Goal: Task Accomplishment & Management: Manage account settings

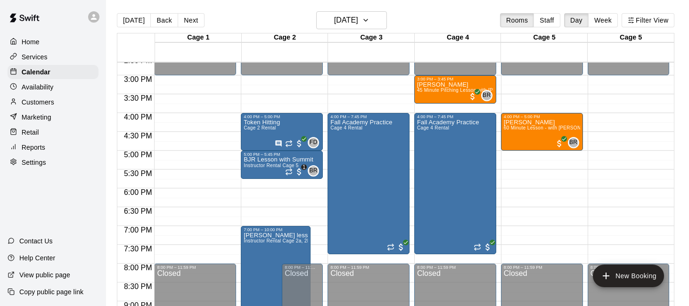
scroll to position [549, 0]
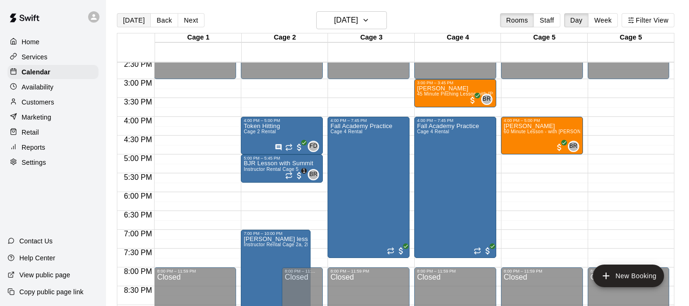
click at [132, 17] on button "[DATE]" at bounding box center [134, 20] width 34 height 14
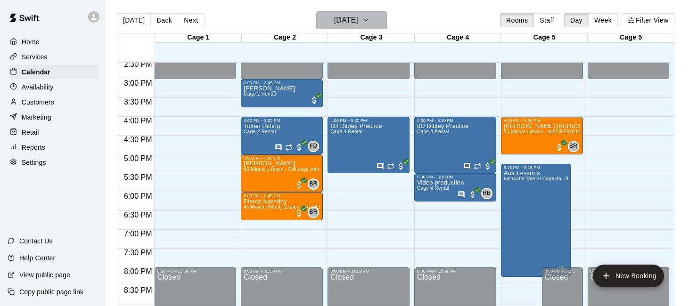
click at [381, 15] on button "[DATE]" at bounding box center [351, 20] width 71 height 18
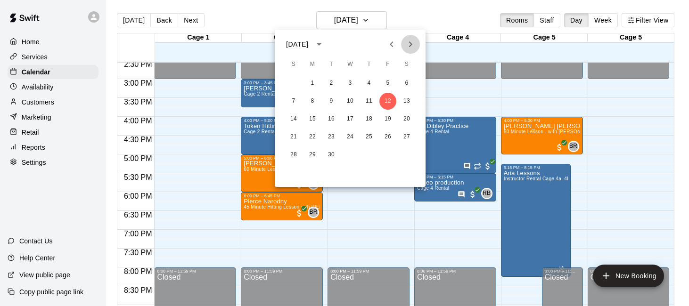
click at [408, 42] on icon "Next month" at bounding box center [410, 44] width 11 height 11
click at [413, 40] on icon "Next month" at bounding box center [410, 44] width 11 height 11
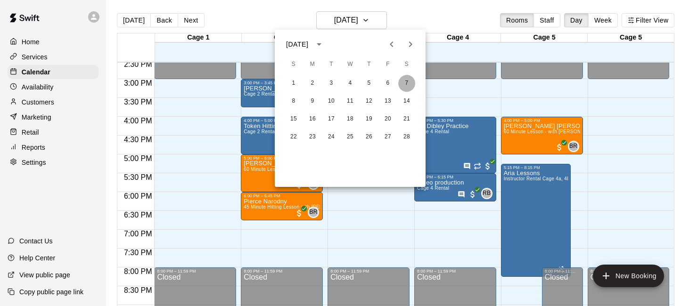
click at [410, 83] on button "7" at bounding box center [406, 83] width 17 height 17
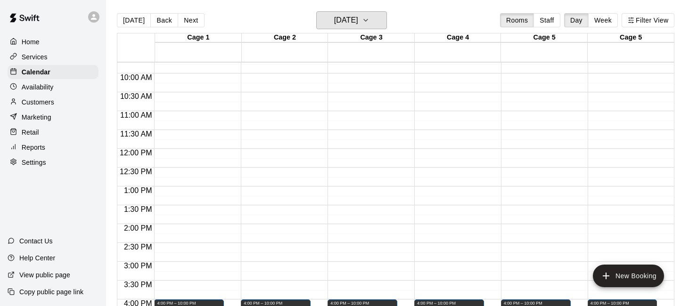
scroll to position [424, 0]
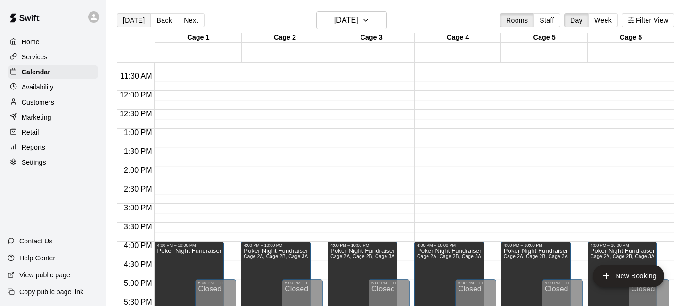
click at [124, 26] on button "[DATE]" at bounding box center [134, 20] width 34 height 14
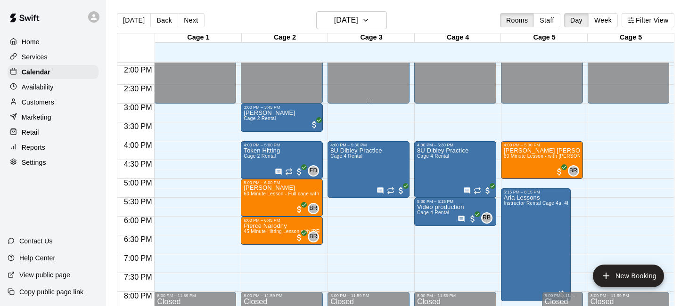
scroll to position [525, 0]
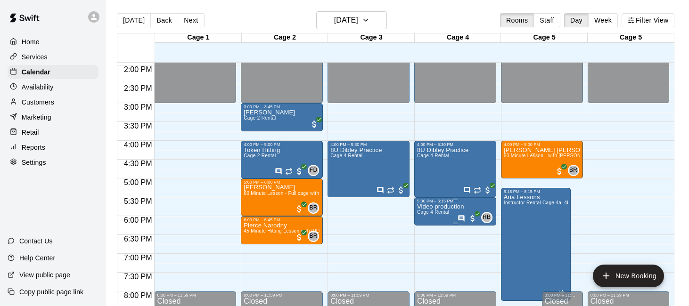
click at [450, 207] on p "Video production" at bounding box center [440, 207] width 47 height 0
click at [424, 240] on img "edit" at bounding box center [426, 239] width 11 height 11
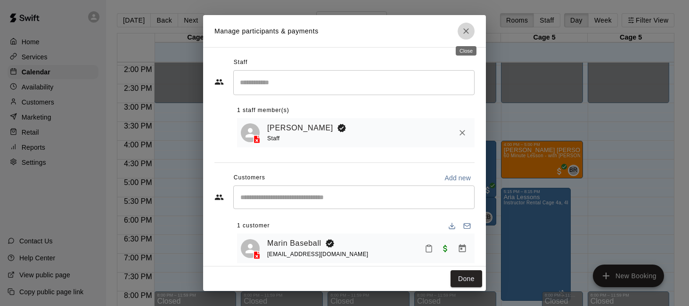
click at [466, 33] on icon "Close" at bounding box center [466, 30] width 9 height 9
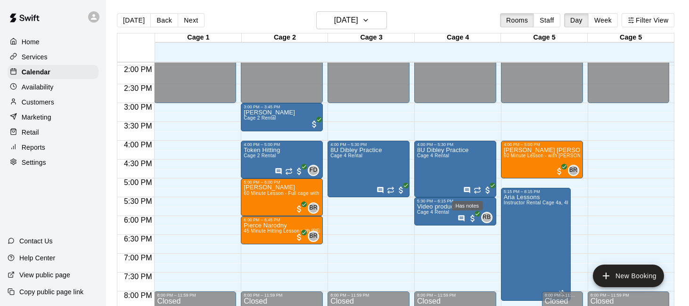
click at [463, 210] on div "Has notes" at bounding box center [467, 205] width 31 height 9
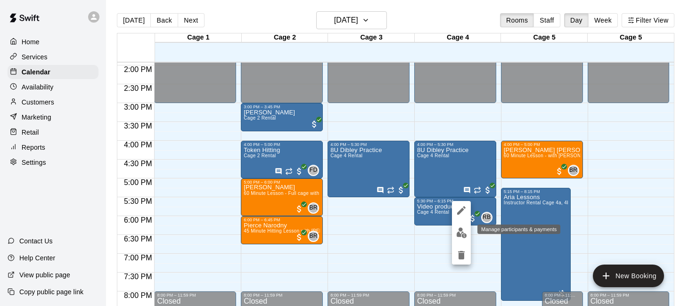
click at [462, 234] on img "edit" at bounding box center [461, 233] width 11 height 11
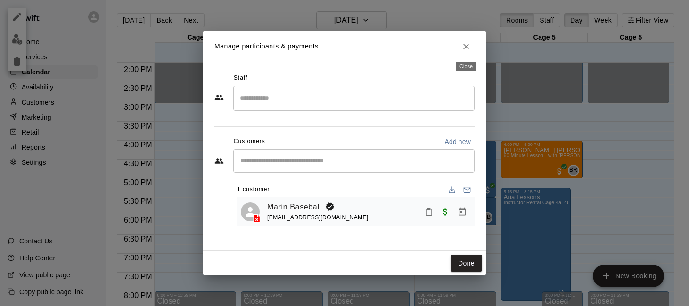
click at [467, 50] on icon "Close" at bounding box center [466, 46] width 9 height 9
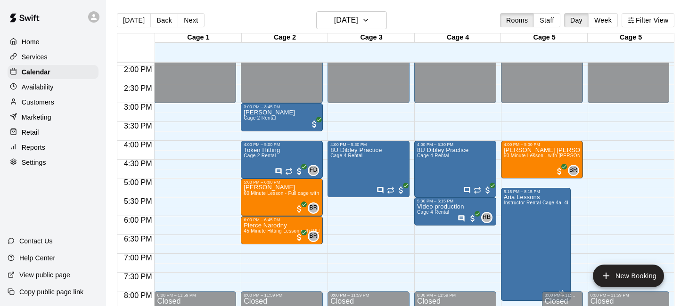
click at [42, 106] on p "Customers" at bounding box center [38, 102] width 33 height 9
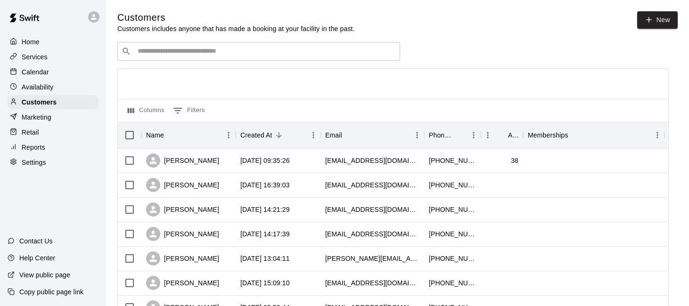
click at [189, 51] on input "Search customers by name or email" at bounding box center [265, 51] width 261 height 9
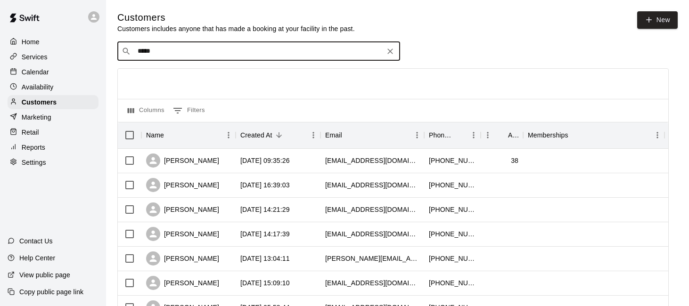
type input "******"
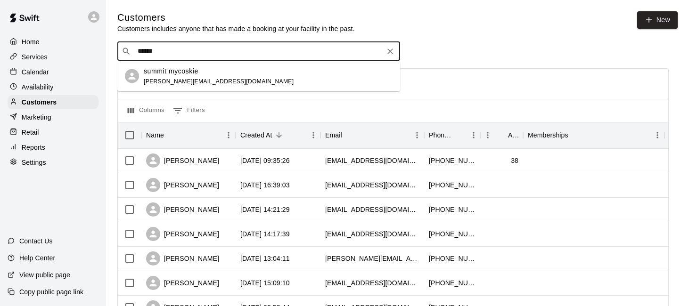
click at [187, 71] on p "summit mycoskie" at bounding box center [171, 71] width 55 height 10
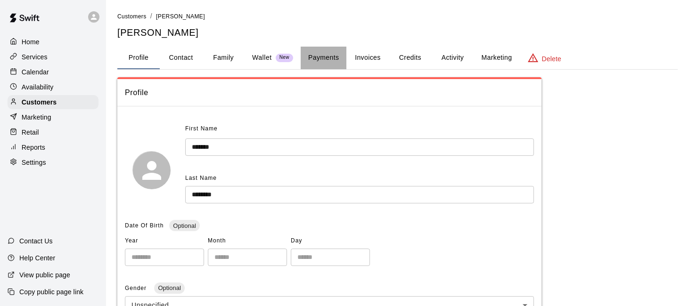
click at [321, 60] on button "Payments" at bounding box center [324, 58] width 46 height 23
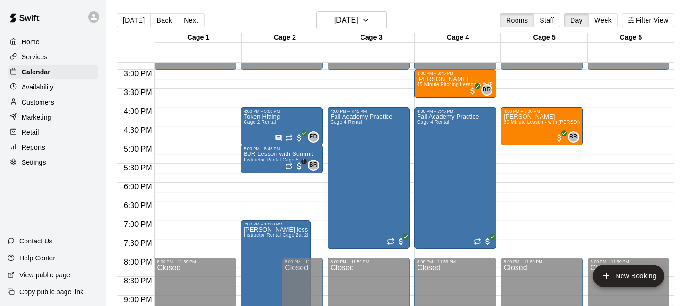
scroll to position [558, 0]
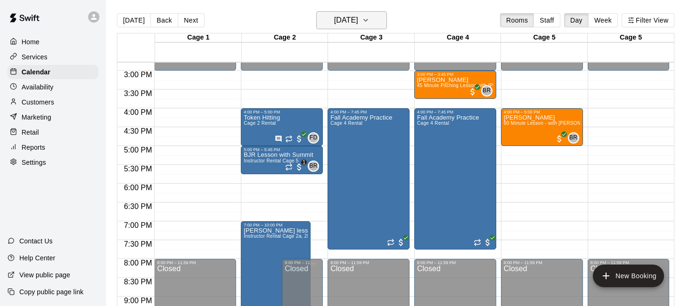
click at [370, 19] on icon "button" at bounding box center [366, 20] width 8 height 11
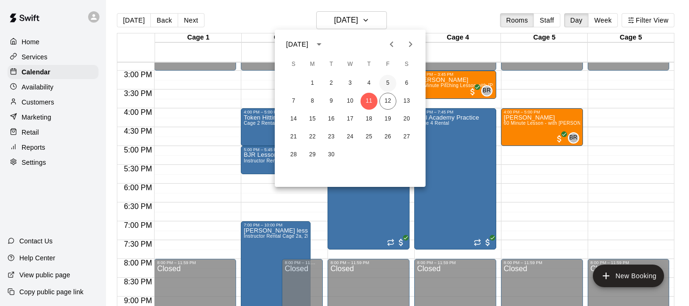
click at [388, 84] on button "5" at bounding box center [388, 83] width 17 height 17
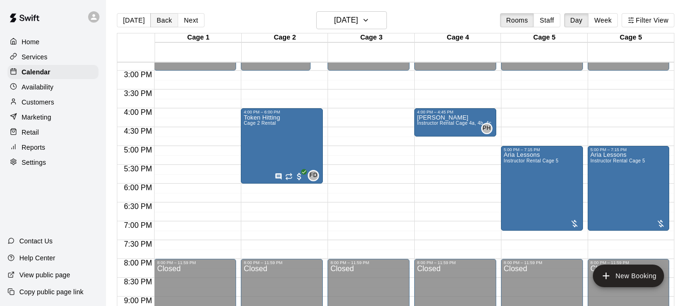
click at [166, 19] on button "Back" at bounding box center [164, 20] width 28 height 14
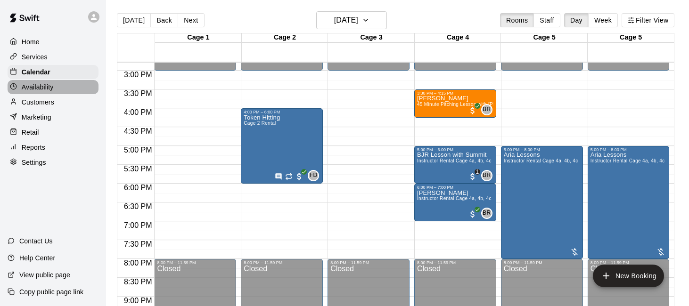
click at [44, 85] on p "Availability" at bounding box center [38, 87] width 32 height 9
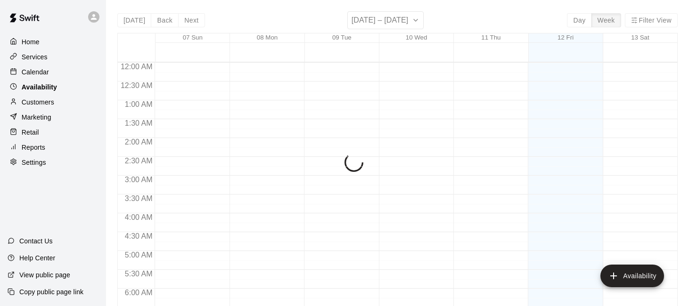
scroll to position [422, 0]
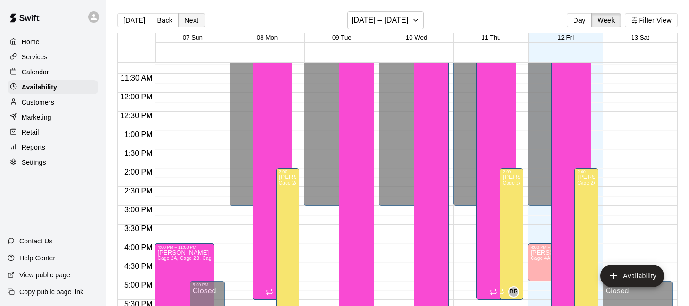
click at [193, 21] on button "Next" at bounding box center [191, 20] width 26 height 14
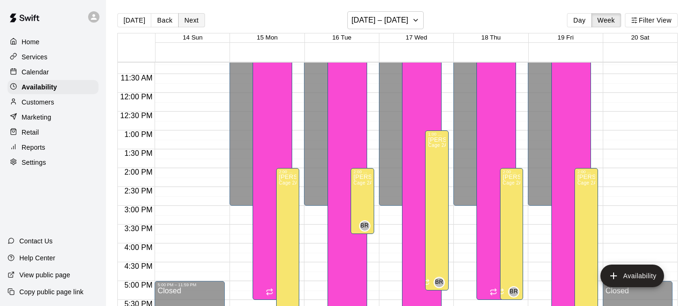
click at [193, 21] on button "Next" at bounding box center [191, 20] width 26 height 14
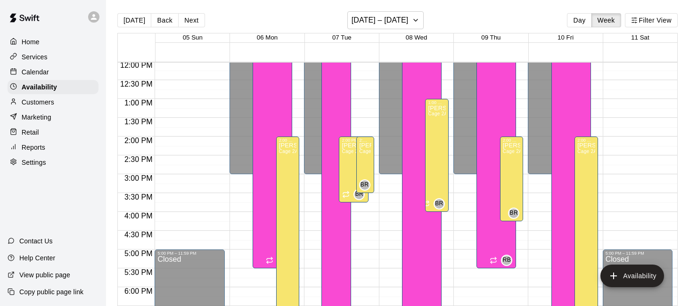
scroll to position [461, 0]
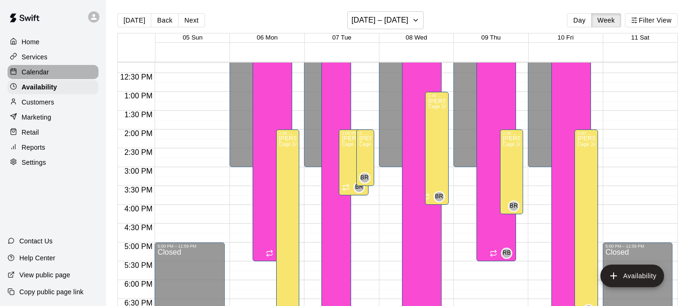
click at [49, 74] on div "Calendar" at bounding box center [53, 72] width 91 height 14
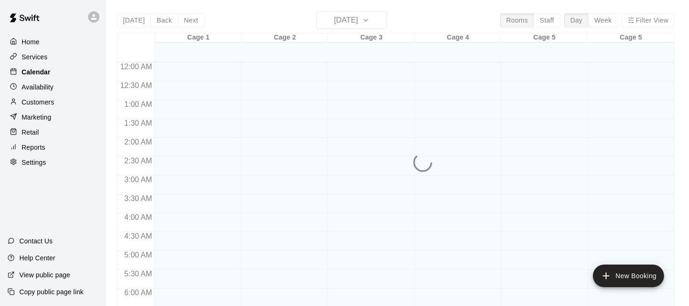
scroll to position [425, 0]
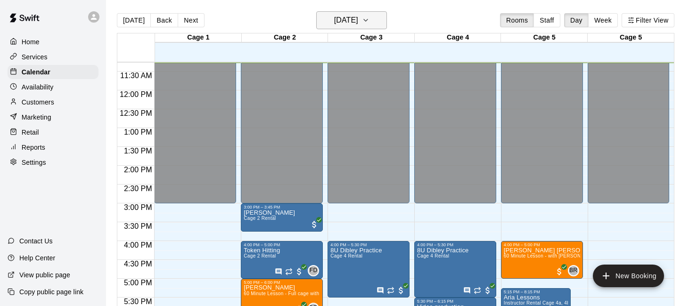
click at [370, 23] on icon "button" at bounding box center [366, 20] width 8 height 11
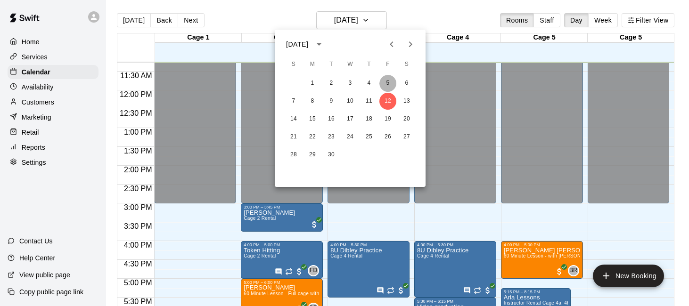
click at [388, 83] on button "5" at bounding box center [388, 83] width 17 height 17
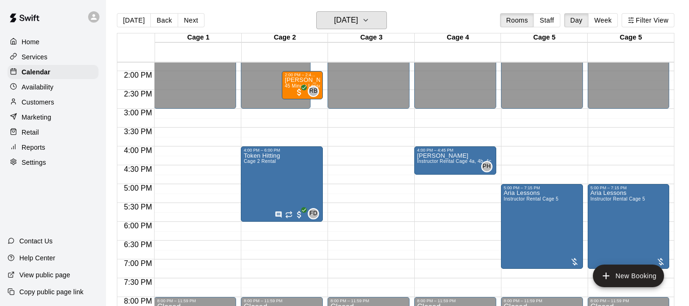
scroll to position [592, 0]
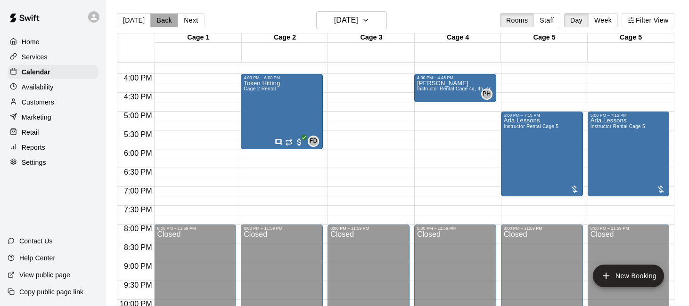
click at [163, 21] on button "Back" at bounding box center [164, 20] width 28 height 14
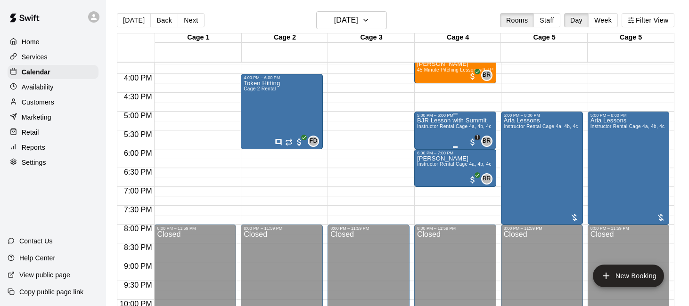
click at [443, 130] on div "BJR Lesson with Summit Instructor Rental Cage 4a, 4b, 4c" at bounding box center [454, 271] width 74 height 306
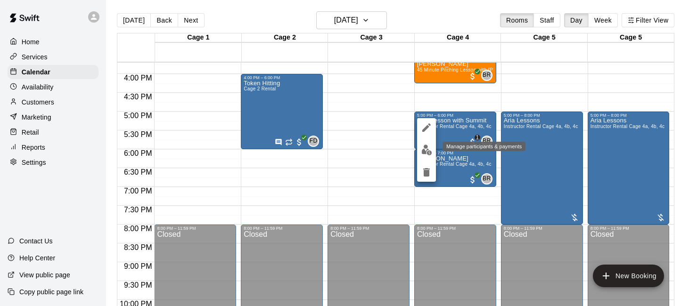
click at [426, 153] on img "edit" at bounding box center [426, 150] width 11 height 11
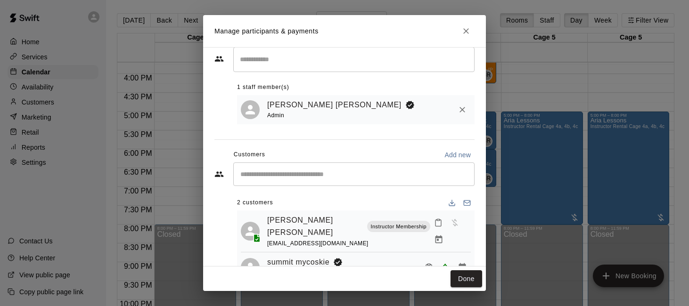
scroll to position [48, 0]
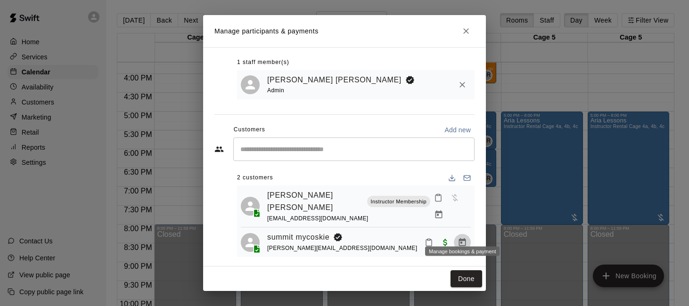
click at [461, 239] on icon "Manage bookings & payment" at bounding box center [462, 243] width 7 height 8
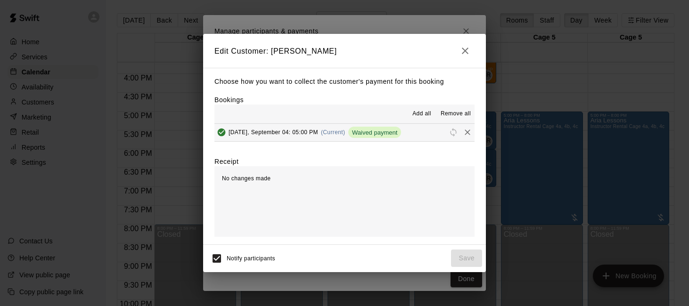
click at [421, 111] on span "Add all" at bounding box center [422, 113] width 19 height 9
click at [458, 113] on span "Remove all" at bounding box center [456, 113] width 30 height 9
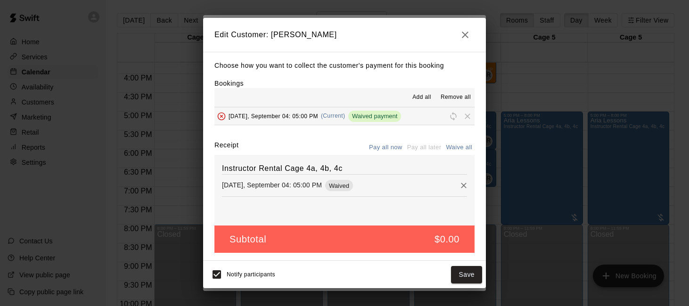
click at [393, 147] on button "Pay all now" at bounding box center [386, 147] width 38 height 15
click at [468, 187] on icon "Remove" at bounding box center [463, 185] width 9 height 9
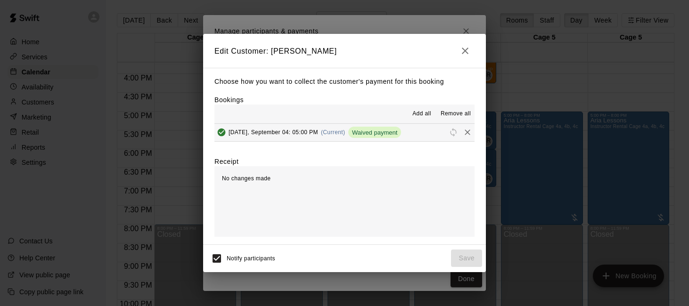
click at [419, 116] on span "Add all" at bounding box center [422, 113] width 19 height 9
click at [467, 50] on icon "button" at bounding box center [465, 50] width 11 height 11
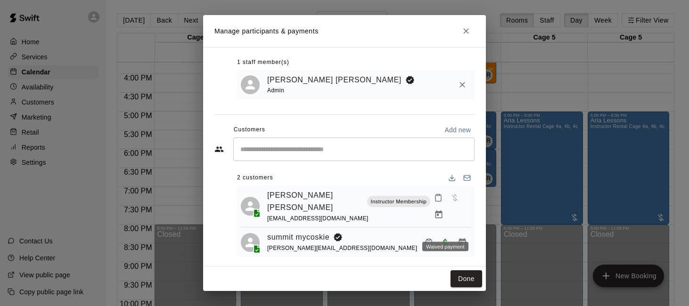
click at [441, 238] on span "Waived payment" at bounding box center [445, 242] width 17 height 8
click at [460, 238] on icon "Manage bookings & payment" at bounding box center [462, 242] width 9 height 9
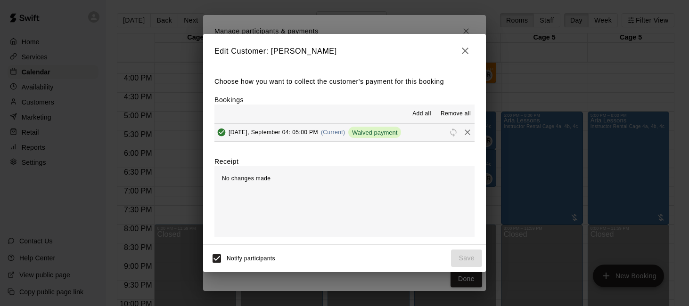
click at [453, 111] on span "Remove all" at bounding box center [456, 113] width 30 height 9
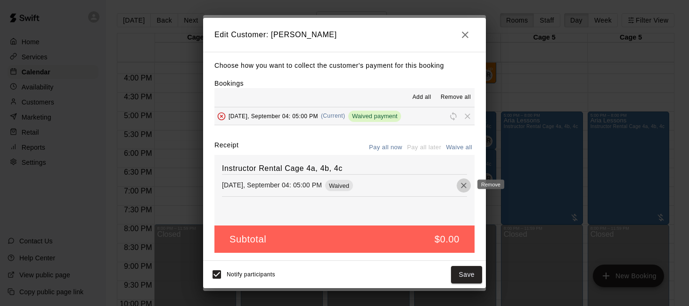
click at [462, 187] on icon "Remove" at bounding box center [464, 186] width 6 height 6
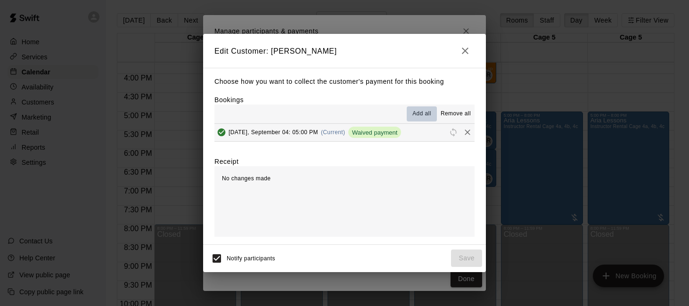
click at [424, 112] on span "Add all" at bounding box center [422, 113] width 19 height 9
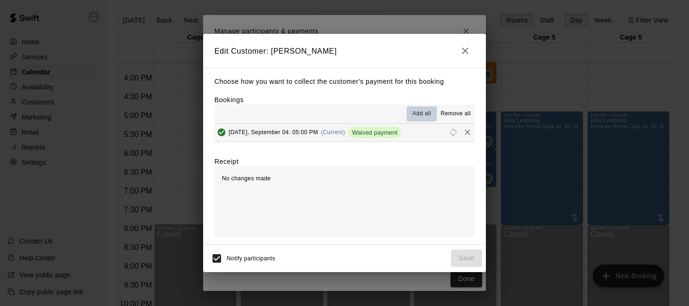
click at [424, 112] on span "Add all" at bounding box center [422, 113] width 19 height 9
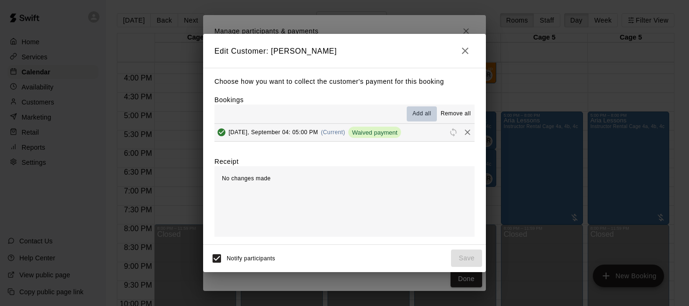
click at [424, 112] on span "Add all" at bounding box center [422, 113] width 19 height 9
click at [466, 50] on icon "button" at bounding box center [465, 51] width 7 height 7
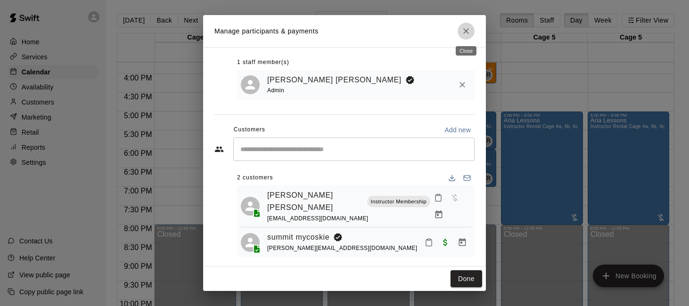
click at [464, 26] on icon "Close" at bounding box center [466, 30] width 9 height 9
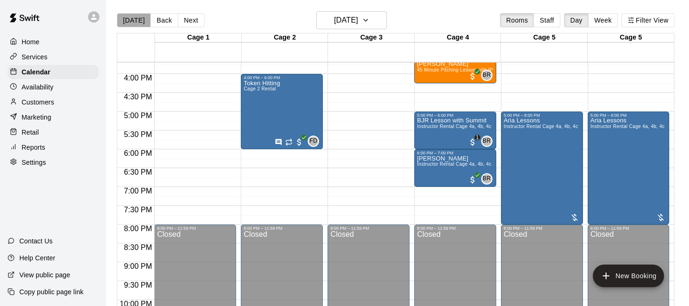
click at [141, 17] on button "[DATE]" at bounding box center [134, 20] width 34 height 14
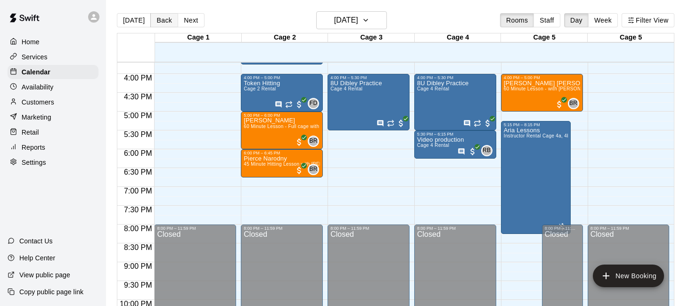
click at [160, 20] on button "Back" at bounding box center [164, 20] width 28 height 14
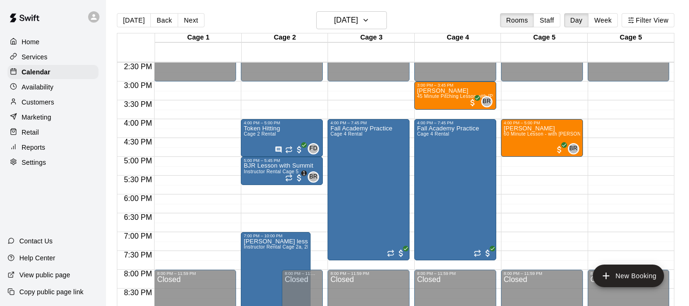
scroll to position [555, 0]
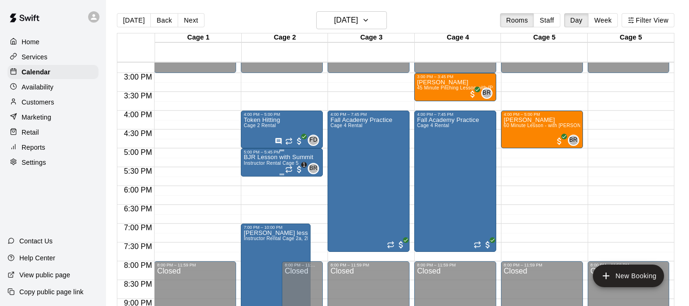
click at [262, 163] on span "Instructor Rental Cage 5" at bounding box center [271, 163] width 55 height 5
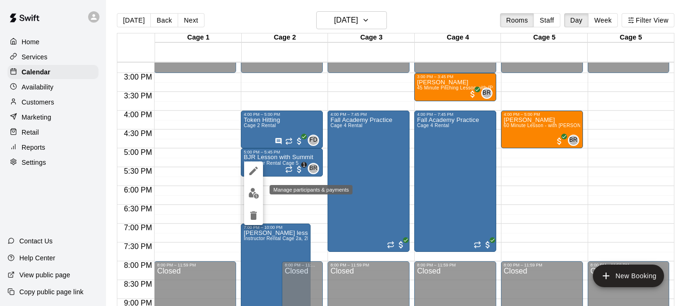
click at [251, 191] on img "edit" at bounding box center [253, 193] width 11 height 11
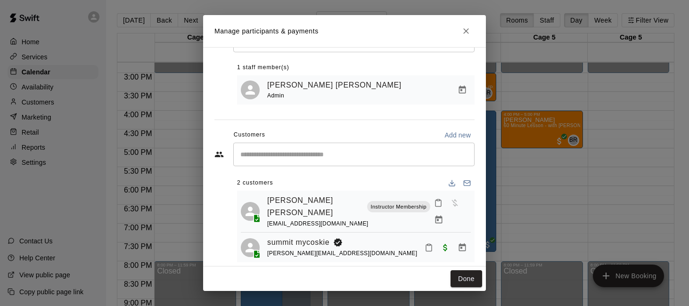
scroll to position [48, 0]
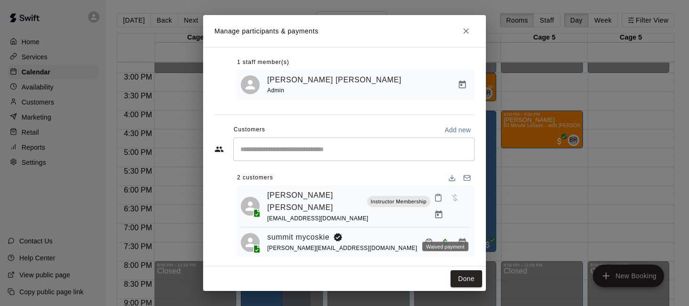
click at [444, 238] on span "Waived payment" at bounding box center [445, 242] width 17 height 8
click at [458, 238] on icon "Manage bookings & payment" at bounding box center [462, 242] width 9 height 9
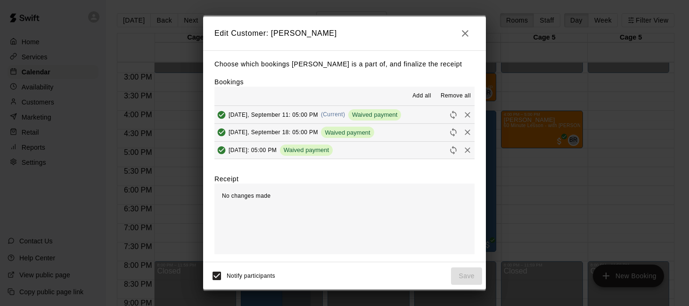
click at [424, 96] on span "Add all" at bounding box center [422, 95] width 19 height 9
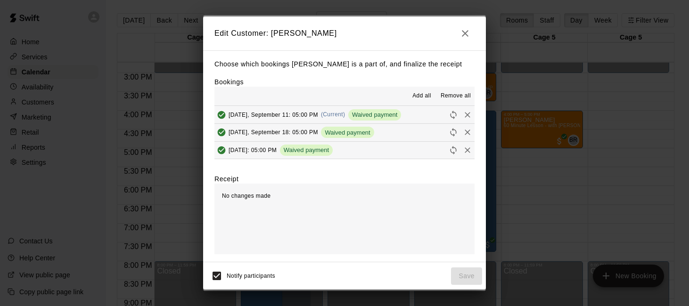
click at [424, 96] on span "Add all" at bounding box center [422, 95] width 19 height 9
click at [460, 34] on icon "button" at bounding box center [465, 33] width 11 height 11
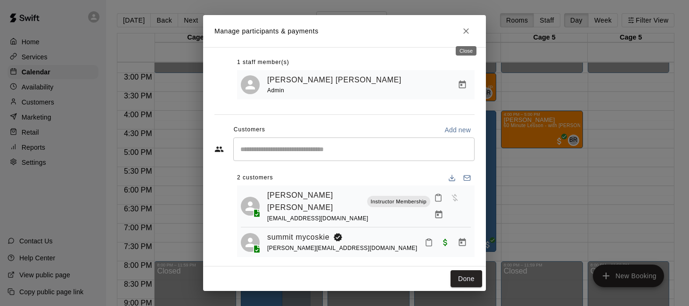
click at [468, 27] on icon "Close" at bounding box center [466, 30] width 9 height 9
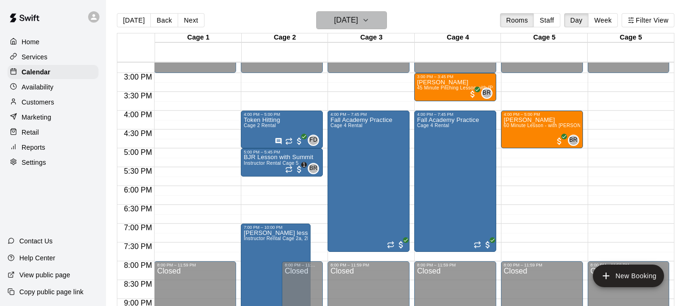
click at [358, 27] on h6 "[DATE]" at bounding box center [346, 20] width 24 height 13
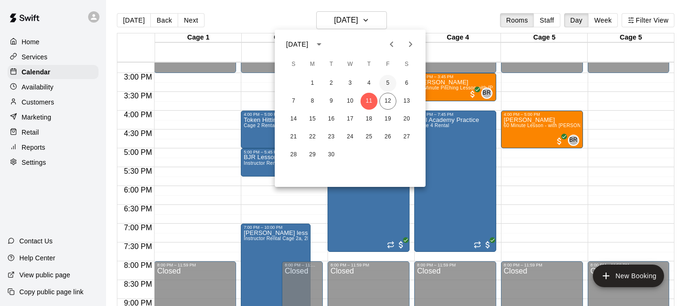
click at [389, 83] on button "5" at bounding box center [388, 83] width 17 height 17
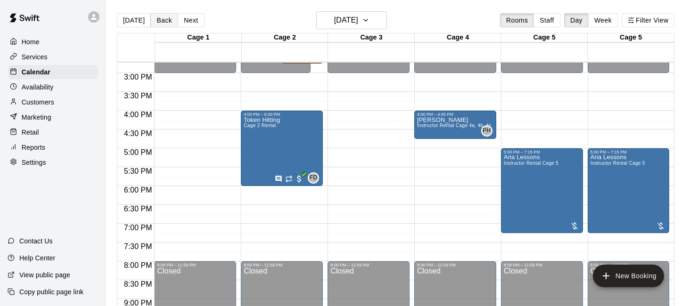
click at [161, 23] on button "Back" at bounding box center [164, 20] width 28 height 14
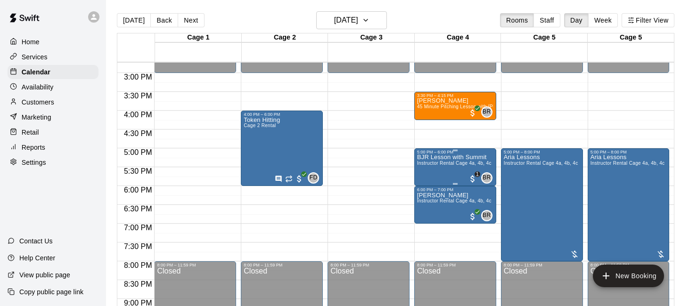
click at [440, 162] on span "Instructor Rental Cage 4a, 4b, 4c" at bounding box center [454, 163] width 74 height 5
click at [425, 214] on icon "delete" at bounding box center [426, 216] width 7 height 8
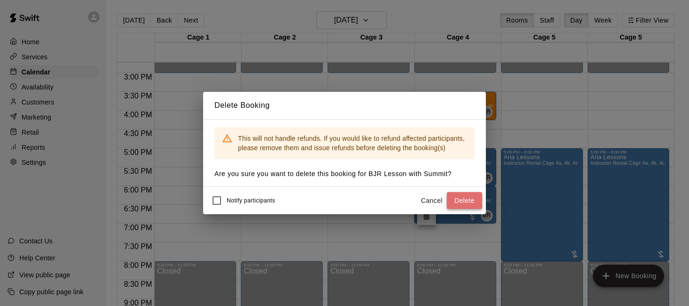
click at [468, 197] on button "Delete" at bounding box center [464, 200] width 35 height 17
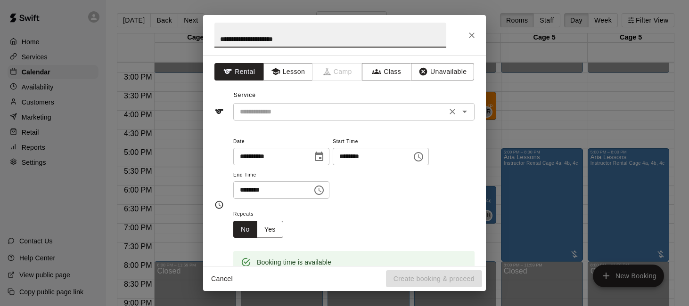
type input "**********"
click at [358, 111] on input "text" at bounding box center [340, 112] width 208 height 12
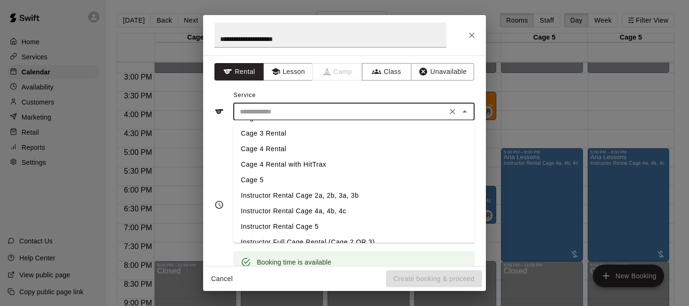
scroll to position [47, 0]
click at [351, 207] on li "Instructor Rental Cage 4a, 4b, 4c" at bounding box center [353, 210] width 241 height 16
type input "**********"
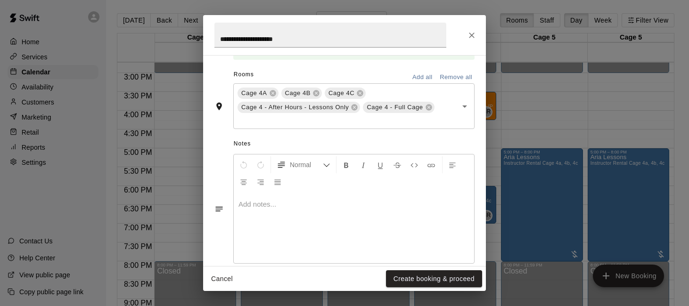
scroll to position [229, 0]
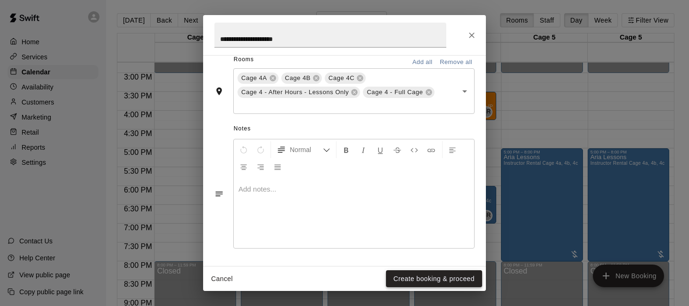
click at [411, 272] on button "Create booking & proceed" at bounding box center [434, 279] width 96 height 17
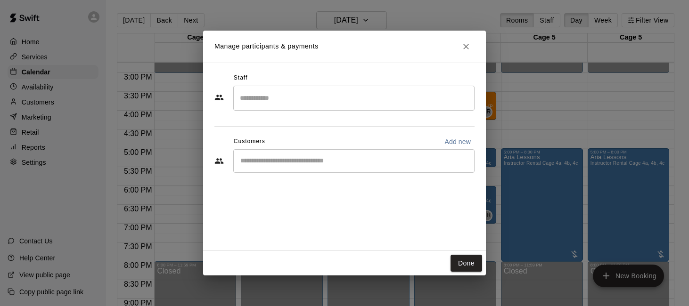
click at [368, 100] on input "Search staff" at bounding box center [354, 98] width 233 height 17
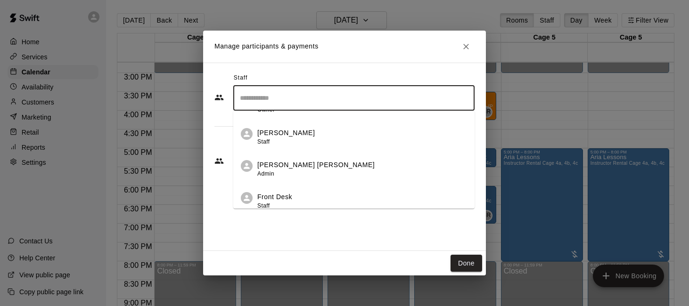
scroll to position [218, 0]
click at [354, 166] on div "[PERSON_NAME] [PERSON_NAME] Admin" at bounding box center [362, 168] width 210 height 18
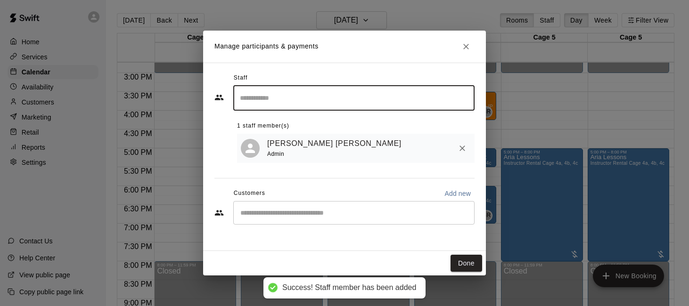
click at [328, 215] on input "Start typing to search customers..." at bounding box center [354, 212] width 233 height 9
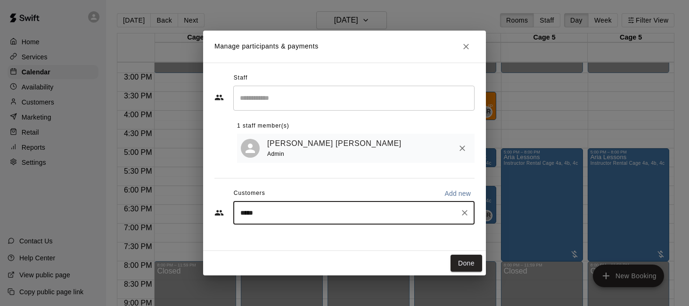
type input "******"
click at [342, 243] on div "summit mycoskie [EMAIL_ADDRESS][DOMAIN_NAME]" at bounding box center [363, 241] width 207 height 20
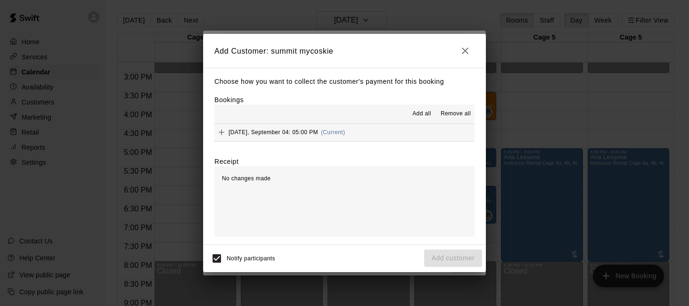
click at [417, 112] on span "Add all" at bounding box center [422, 113] width 19 height 9
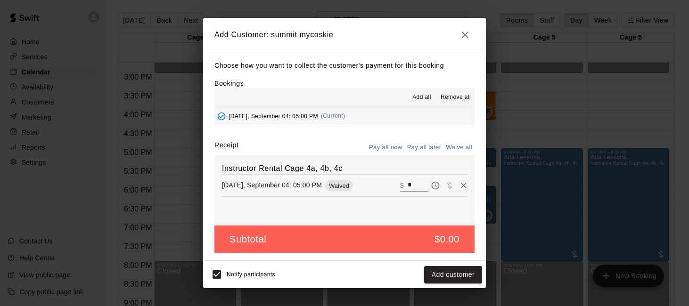
click at [417, 184] on input "*" at bounding box center [418, 186] width 21 height 12
type input "**"
click at [402, 207] on div "Instructor Rental Cage 4a, 4b, 4c [DATE], September 04: 05:00 PM Charge ​ $ **" at bounding box center [345, 190] width 260 height 71
click at [460, 273] on button "Checkout" at bounding box center [460, 274] width 44 height 17
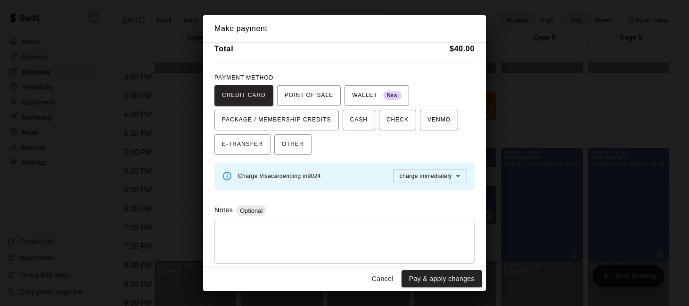
scroll to position [45, 0]
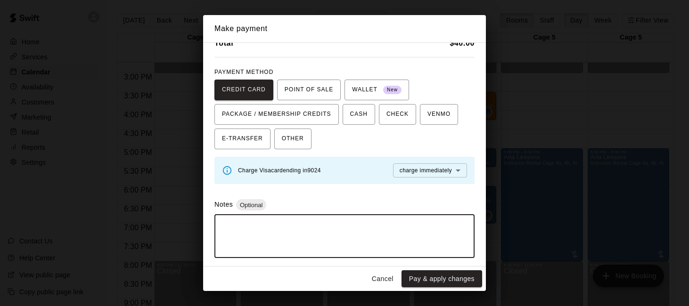
click at [429, 233] on textarea at bounding box center [344, 237] width 247 height 28
type textarea "**********"
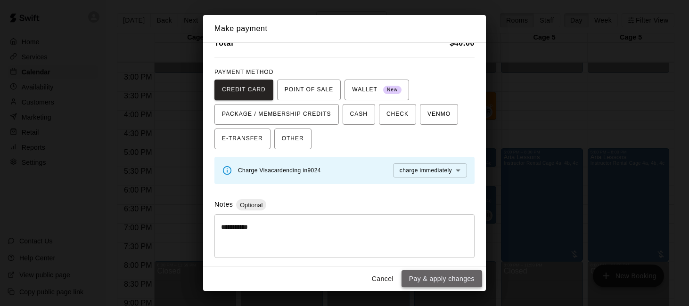
click at [448, 276] on button "Pay & apply changes" at bounding box center [442, 279] width 81 height 17
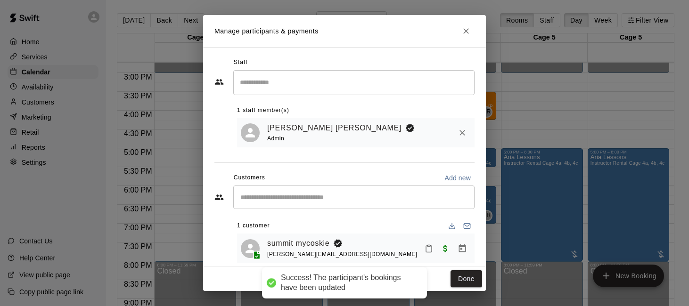
scroll to position [13, 0]
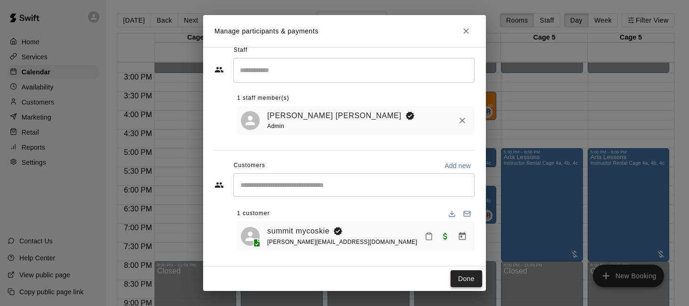
click at [461, 274] on button "Done" at bounding box center [467, 279] width 32 height 17
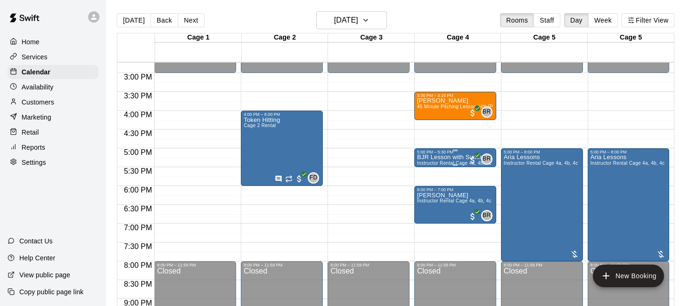
click at [437, 157] on p "BJR Lesson with Summit" at bounding box center [454, 157] width 74 height 0
click at [426, 163] on icon "edit" at bounding box center [426, 167] width 11 height 11
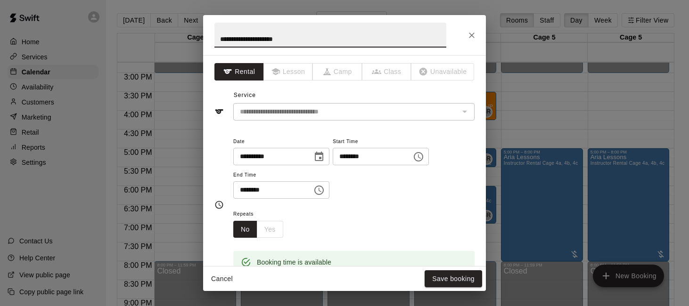
click at [246, 189] on input "********" at bounding box center [269, 190] width 73 height 17
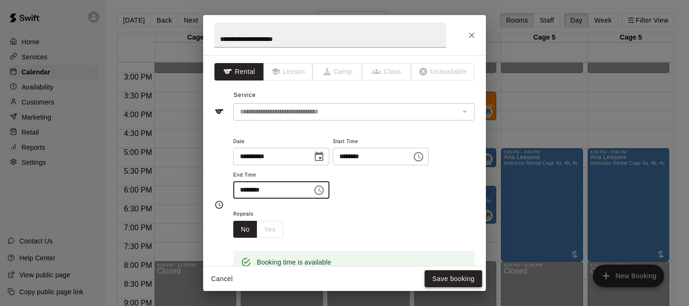
type input "********"
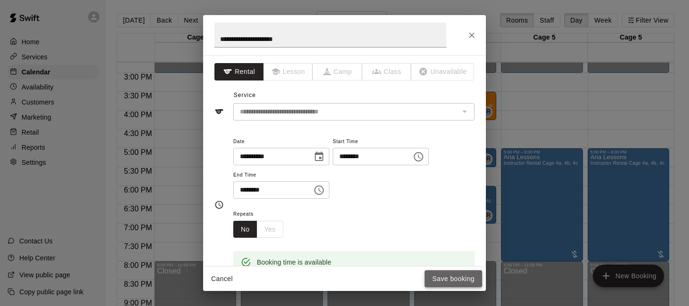
click at [453, 279] on button "Save booking" at bounding box center [454, 279] width 58 height 17
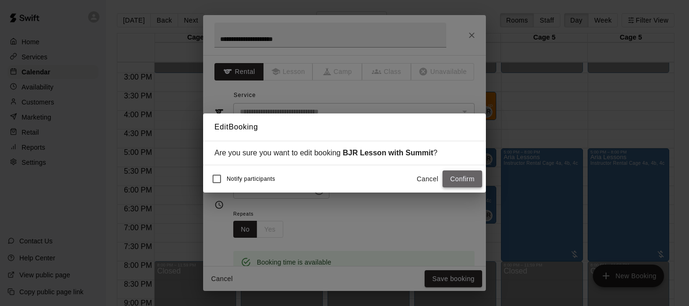
click at [443, 180] on button "Confirm" at bounding box center [463, 179] width 40 height 17
